Goal: Information Seeking & Learning: Check status

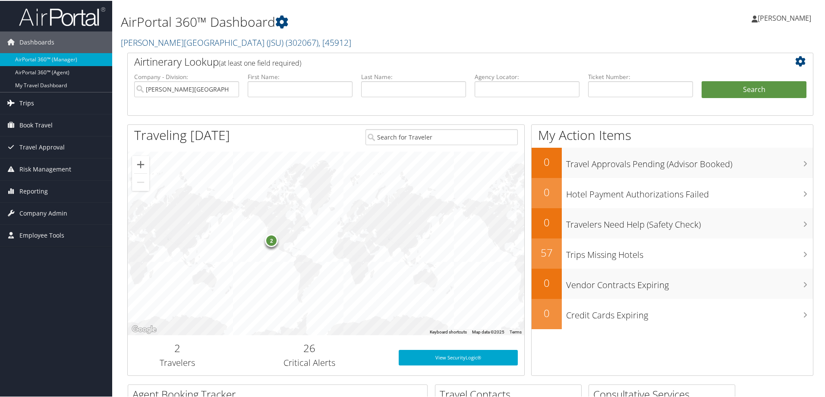
click at [28, 102] on span "Trips" at bounding box center [26, 103] width 15 height 22
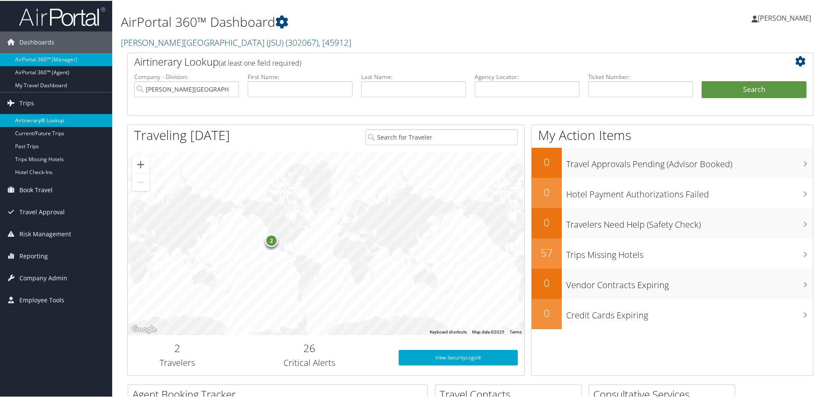
click at [32, 115] on link "Airtinerary® Lookup" at bounding box center [56, 119] width 112 height 13
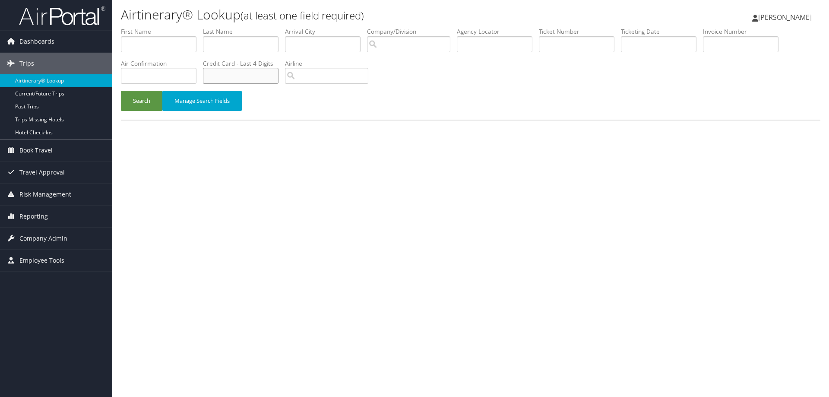
click at [258, 78] on input "text" at bounding box center [241, 76] width 76 height 16
type input "3794"
click at [131, 101] on button "Search" at bounding box center [141, 101] width 41 height 20
click at [641, 42] on input "text" at bounding box center [659, 44] width 76 height 16
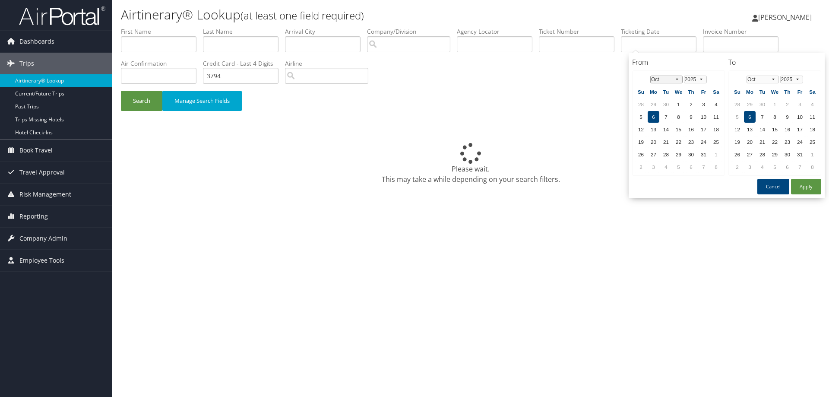
click at [677, 79] on select "Jan Feb Mar Apr May Jun Jul Aug Sep Oct Nov Dec" at bounding box center [666, 80] width 32 height 8
click at [653, 142] on td "16" at bounding box center [653, 142] width 12 height 12
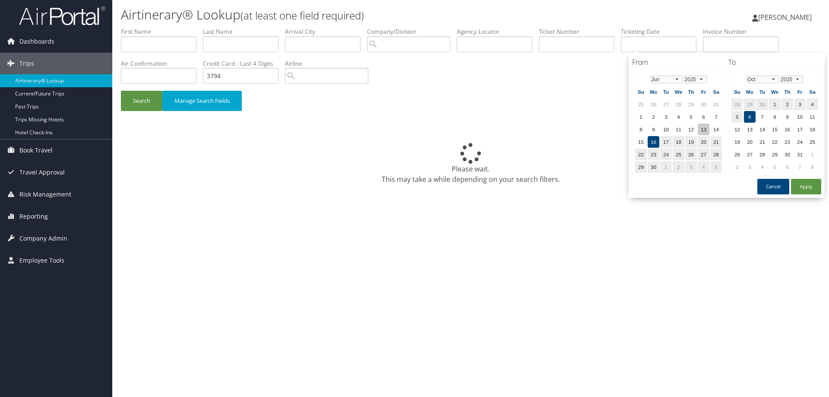
click at [704, 132] on td "13" at bounding box center [704, 129] width 12 height 12
click at [775, 81] on select "Jan Feb Mar Apr May Jun Jul Aug Sep Oct Nov Dec" at bounding box center [762, 80] width 32 height 8
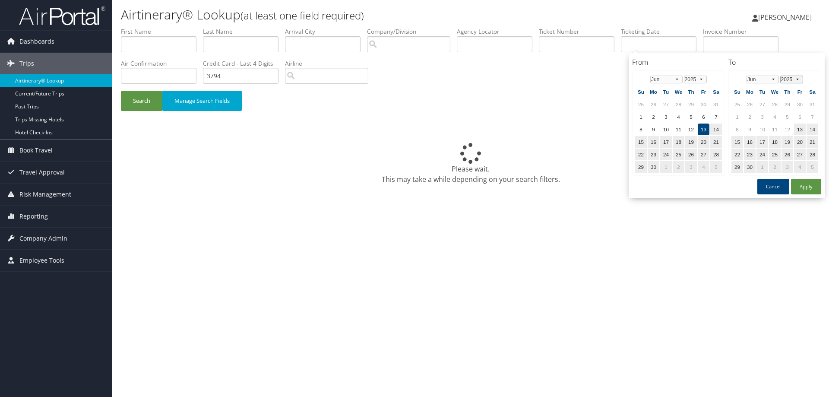
click at [790, 79] on select "2025 2026 2027 2028 2029 2030" at bounding box center [791, 80] width 23 height 8
click at [770, 140] on td "18" at bounding box center [775, 142] width 12 height 12
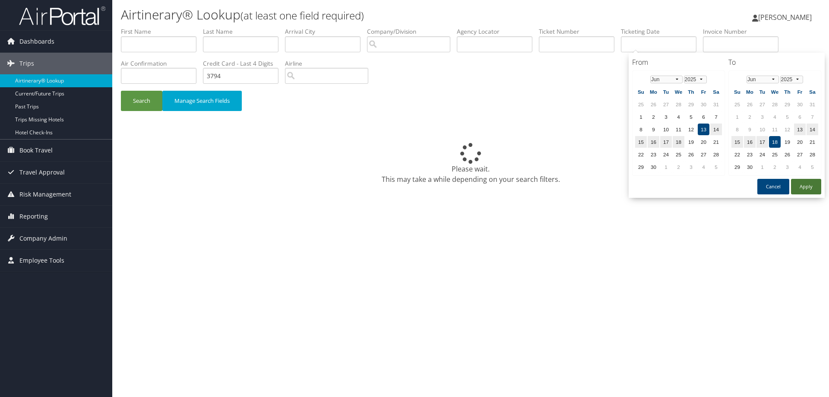
click at [800, 186] on button "Apply" at bounding box center [806, 187] width 30 height 16
type input "06/13/2025 - 06/18/2025"
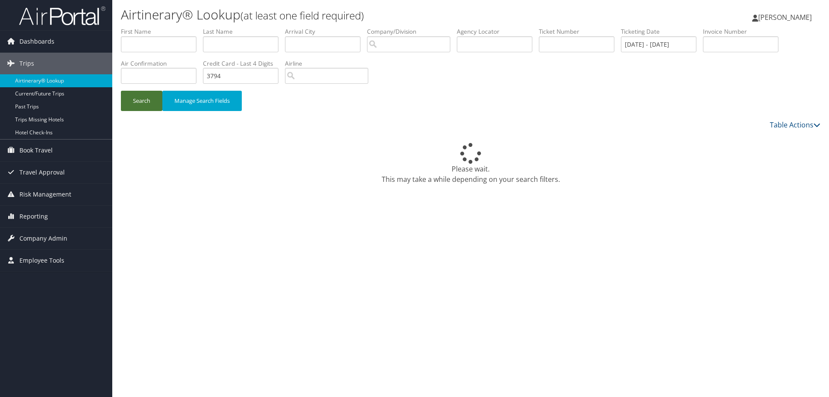
click at [148, 99] on button "Search" at bounding box center [141, 101] width 41 height 20
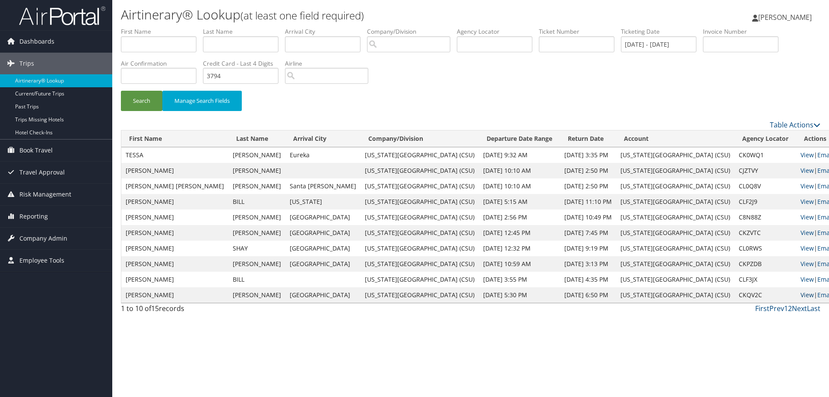
click at [800, 293] on link "View" at bounding box center [806, 294] width 13 height 8
click at [789, 308] on link "2" at bounding box center [790, 307] width 4 height 9
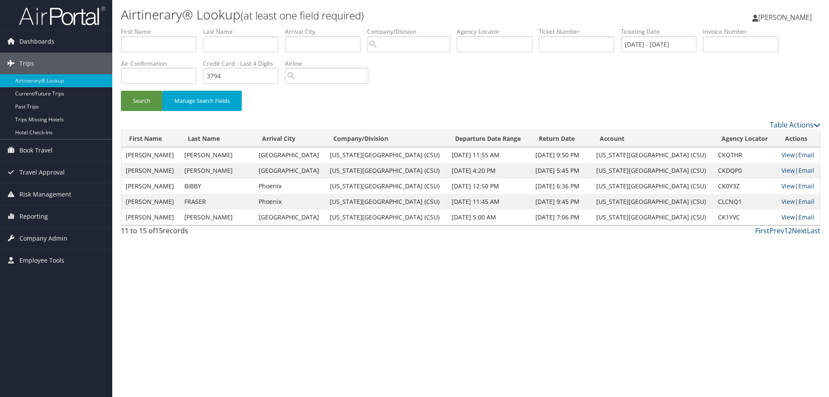
click at [786, 218] on link "View" at bounding box center [787, 217] width 13 height 8
click at [785, 199] on link "View" at bounding box center [787, 201] width 13 height 8
click at [794, 231] on link "Next" at bounding box center [799, 230] width 15 height 9
click at [784, 186] on link "View" at bounding box center [787, 186] width 13 height 8
click at [784, 155] on link "View" at bounding box center [787, 155] width 13 height 8
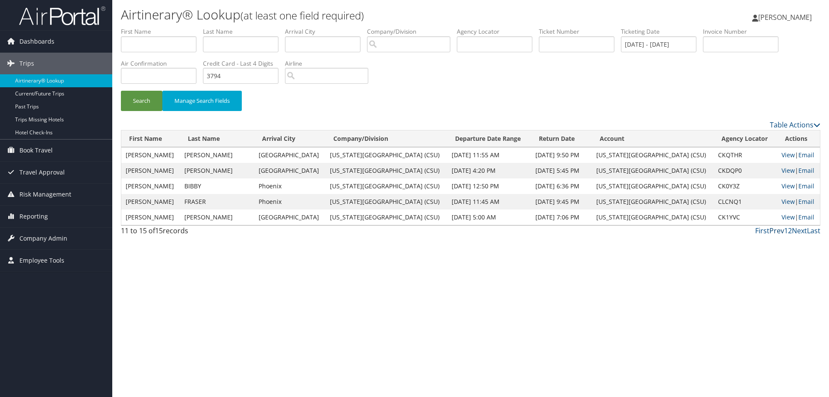
click at [771, 230] on link "Prev" at bounding box center [776, 230] width 15 height 9
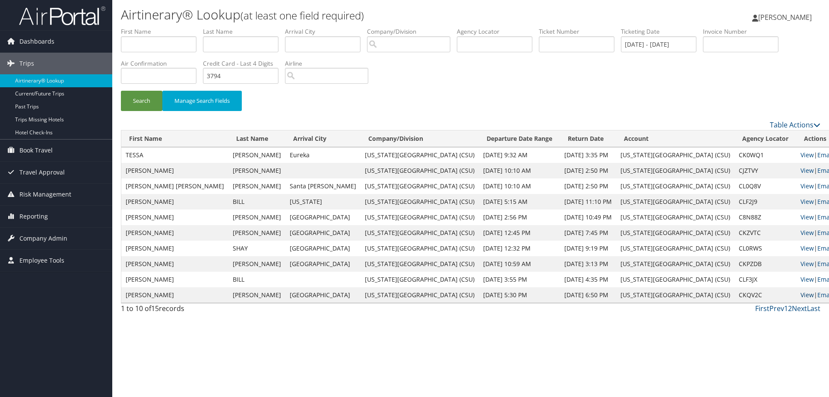
click at [800, 294] on link "View" at bounding box center [806, 294] width 13 height 8
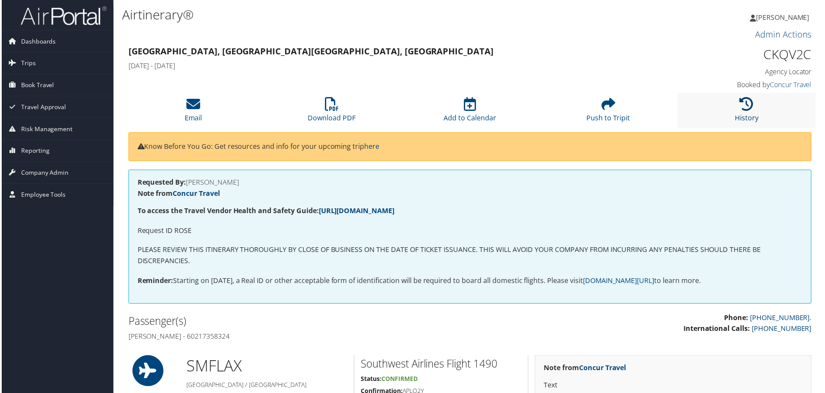
click at [751, 105] on icon at bounding box center [749, 105] width 14 height 14
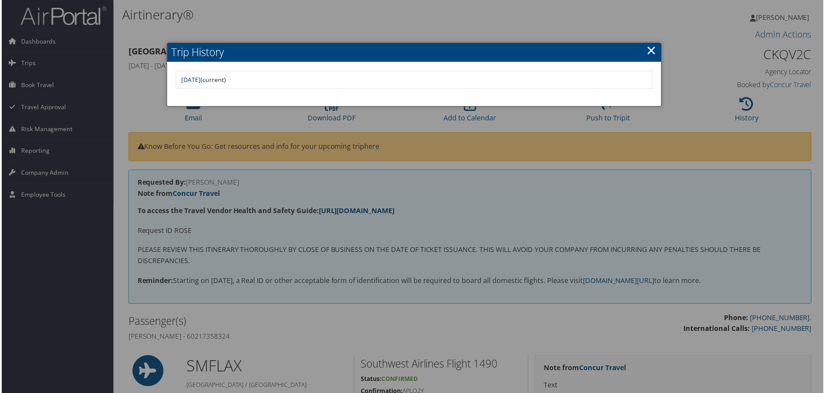
click at [200, 79] on link "Mon Jun 16 15:10:35 MDT 2025" at bounding box center [189, 80] width 19 height 8
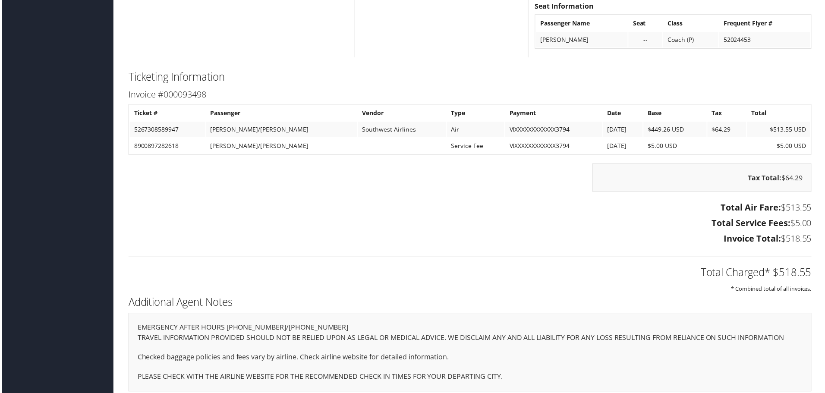
scroll to position [916, 0]
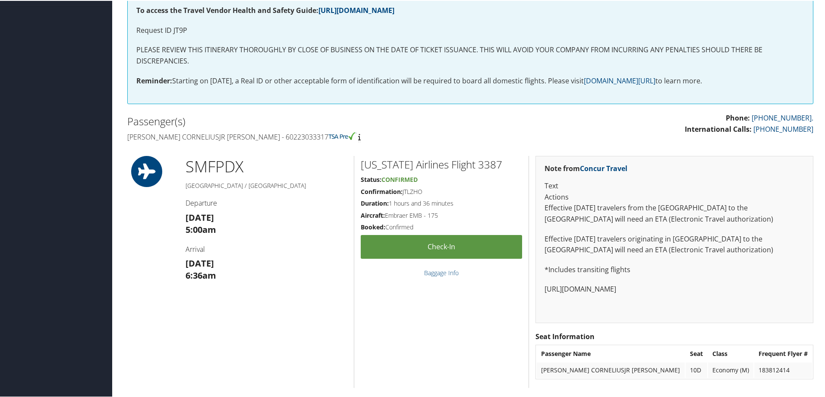
scroll to position [86, 0]
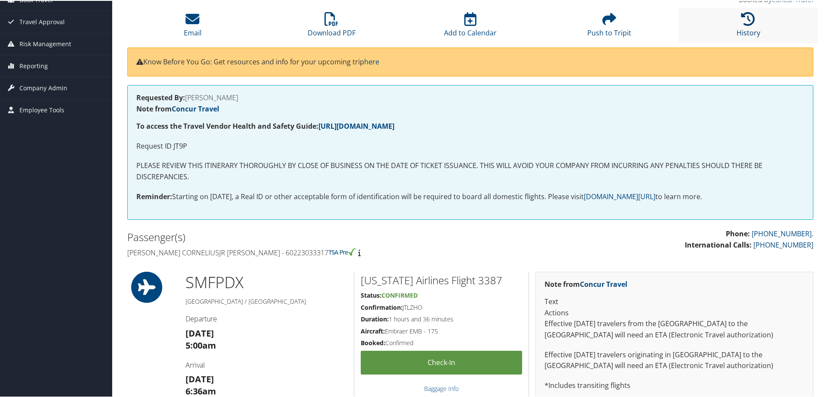
click at [754, 29] on link "History" at bounding box center [749, 26] width 24 height 21
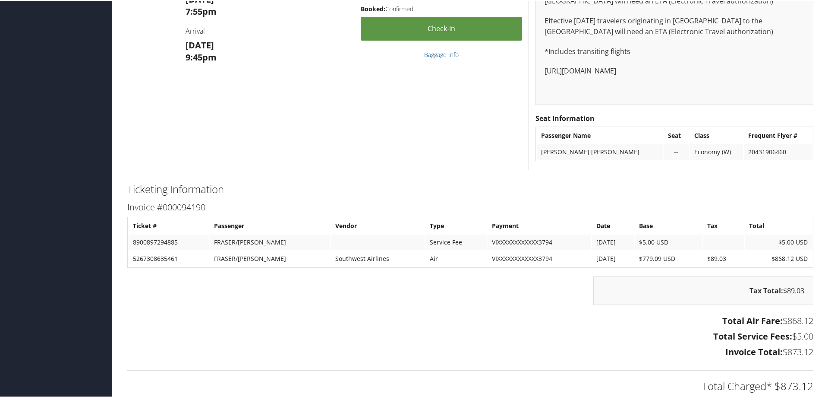
scroll to position [1036, 0]
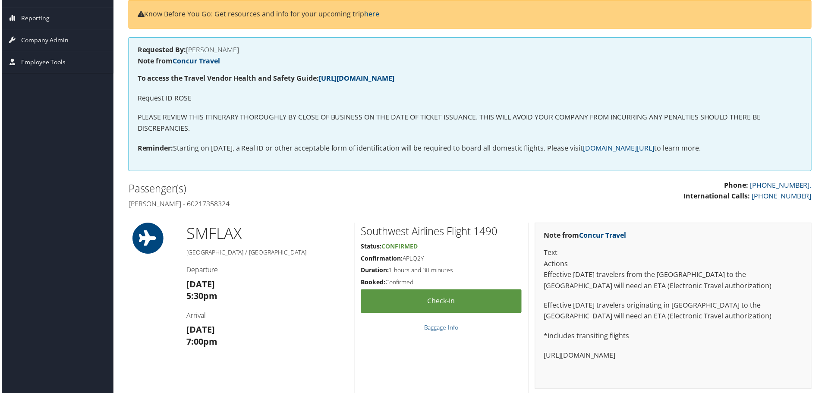
scroll to position [43, 0]
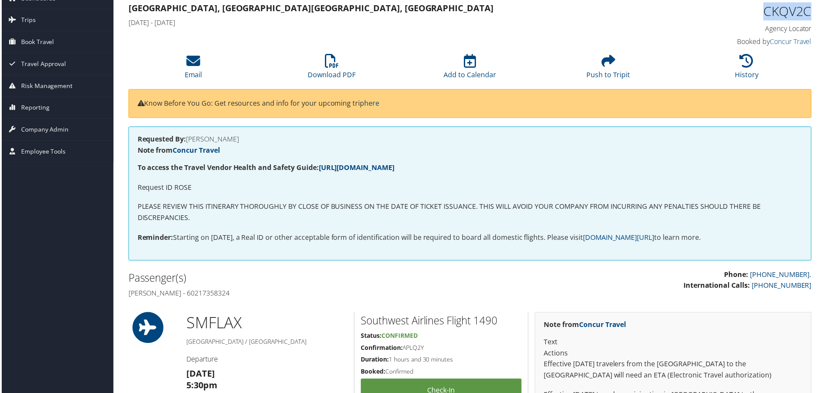
drag, startPoint x: 764, startPoint y: 11, endPoint x: 807, endPoint y: 12, distance: 43.6
click at [807, 12] on h1 "CKQV2C" at bounding box center [733, 12] width 162 height 18
copy h1 "CKQV2C"
